Goal: Information Seeking & Learning: Learn about a topic

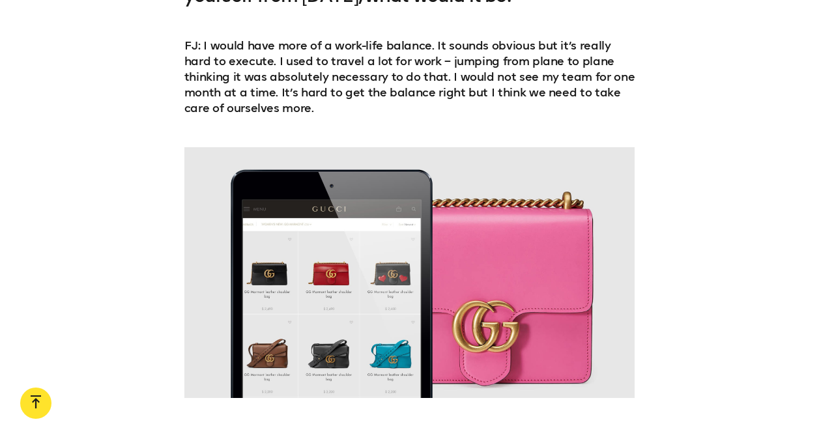
scroll to position [4366, 0]
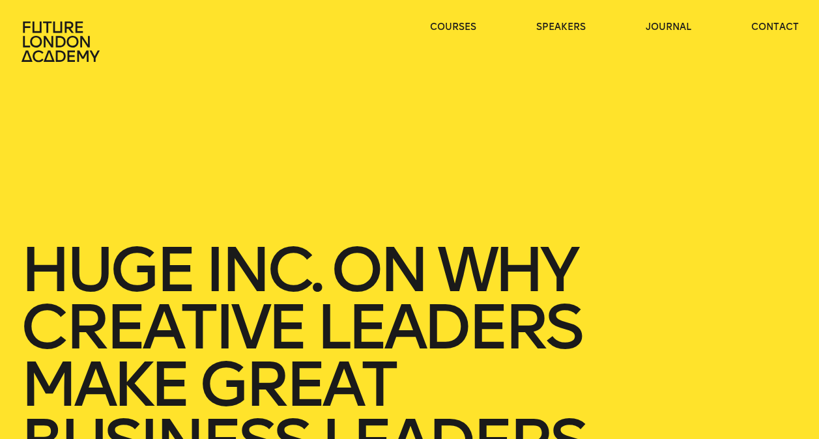
scroll to position [521, 0]
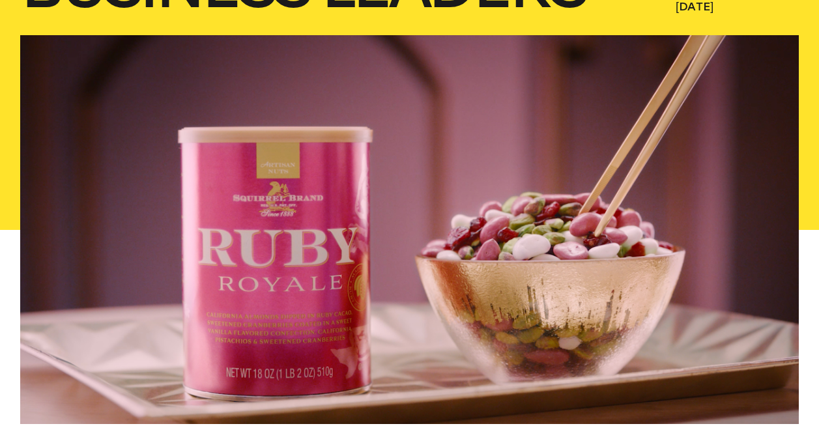
scroll to position [717, 0]
